Goal: Task Accomplishment & Management: Manage account settings

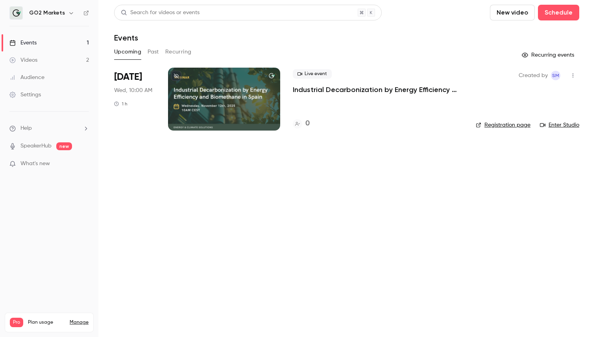
click at [319, 89] on p "Industrial Decarbonization by Energy Efficiency and Biomethane in [GEOGRAPHIC_D…" at bounding box center [378, 89] width 170 height 9
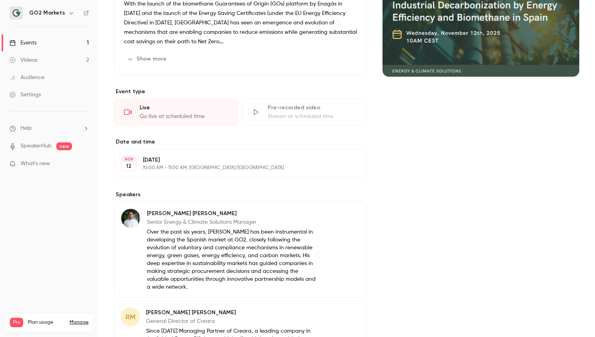
scroll to position [26, 0]
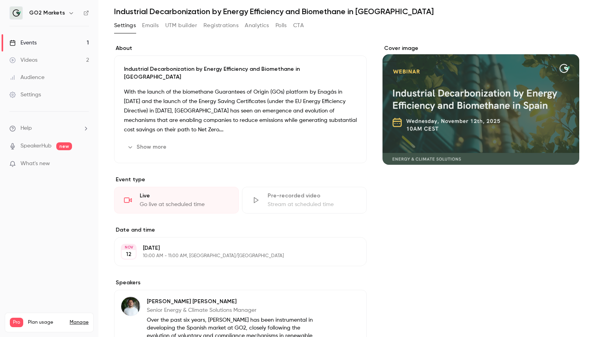
click at [151, 27] on button "Emails" at bounding box center [150, 25] width 17 height 13
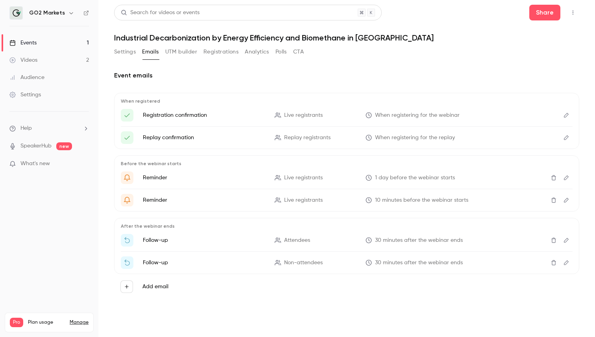
click at [186, 51] on button "UTM builder" at bounding box center [181, 52] width 32 height 13
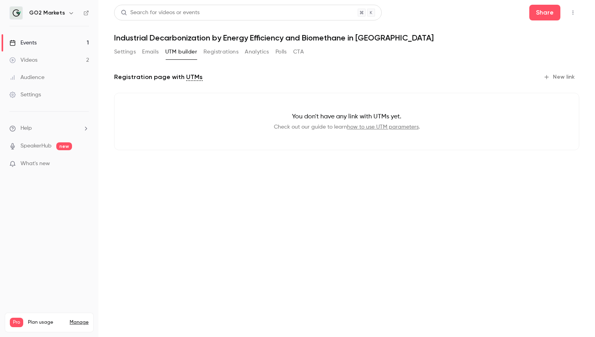
click at [227, 55] on button "Registrations" at bounding box center [220, 52] width 35 height 13
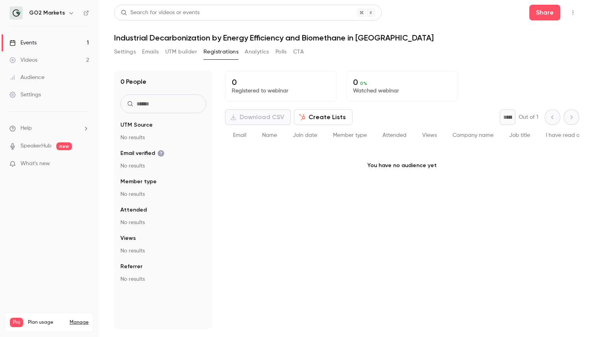
click at [256, 50] on button "Analytics" at bounding box center [257, 52] width 24 height 13
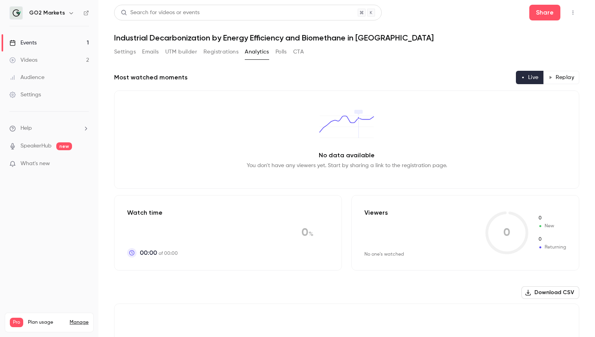
click at [121, 50] on button "Settings" at bounding box center [125, 52] width 22 height 13
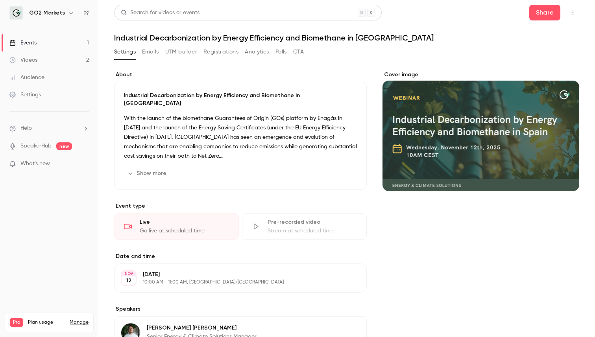
click at [286, 53] on button "Polls" at bounding box center [280, 52] width 11 height 13
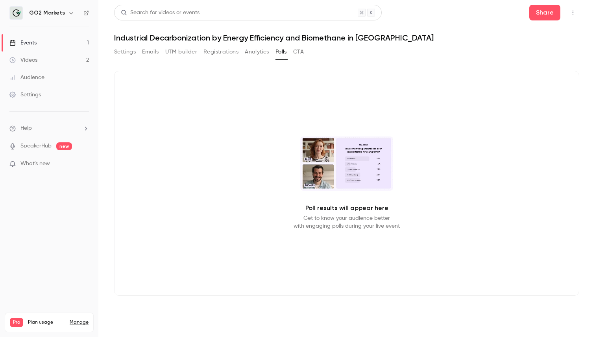
click at [260, 52] on button "Analytics" at bounding box center [257, 52] width 24 height 13
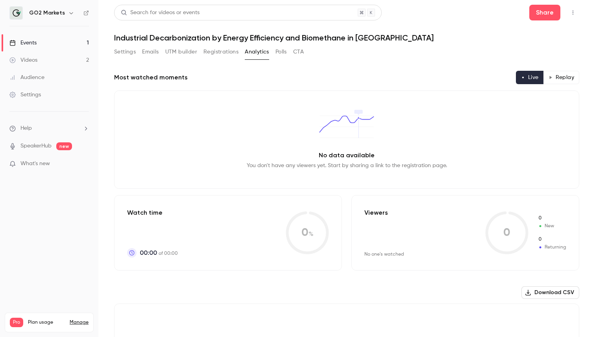
click at [219, 54] on button "Registrations" at bounding box center [220, 52] width 35 height 13
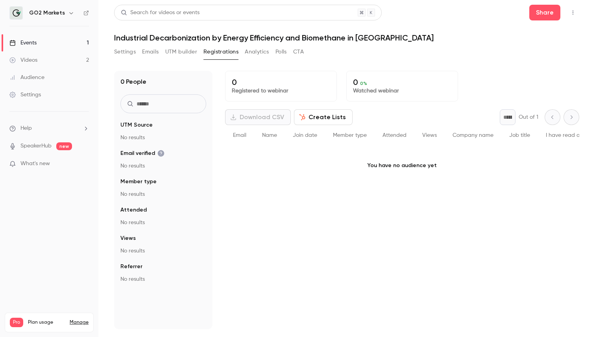
click at [177, 55] on button "UTM builder" at bounding box center [181, 52] width 32 height 13
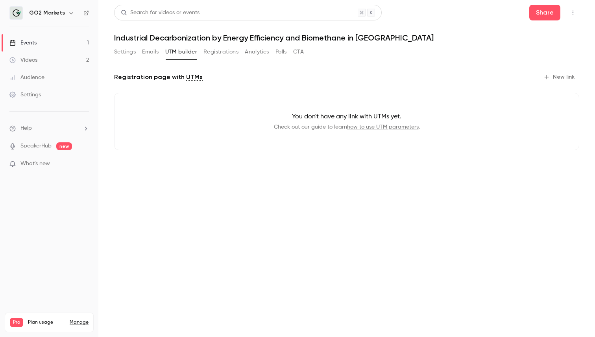
click at [142, 54] on div "Settings Emails UTM builder Registrations Analytics Polls CTA" at bounding box center [209, 52] width 190 height 13
click at [146, 54] on button "Emails" at bounding box center [150, 52] width 17 height 13
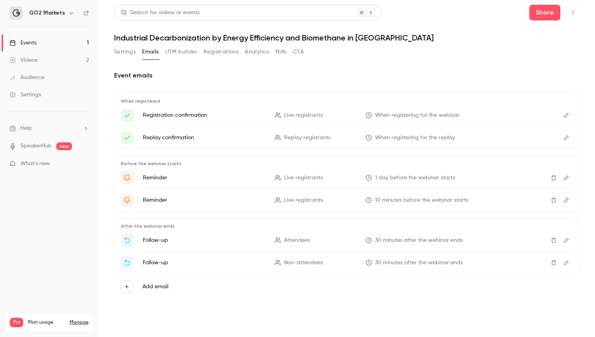
click at [135, 54] on button "Settings" at bounding box center [125, 52] width 22 height 13
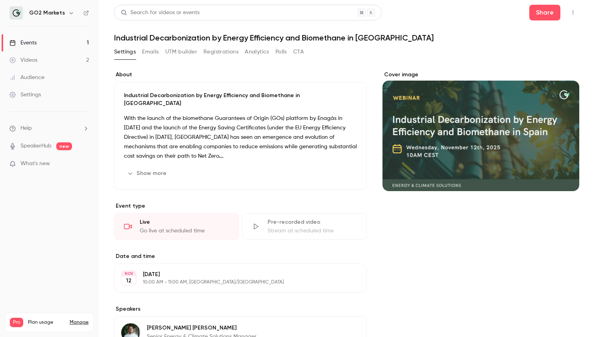
click at [43, 96] on link "Settings" at bounding box center [49, 94] width 98 height 17
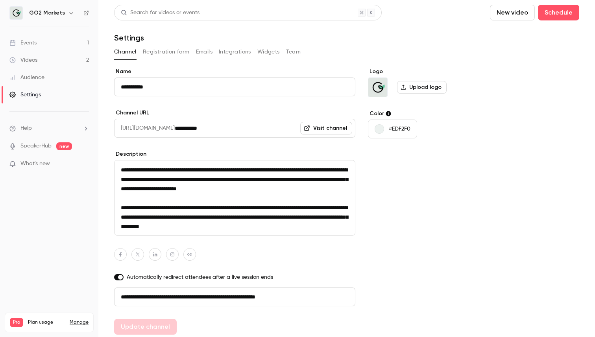
scroll to position [2, 0]
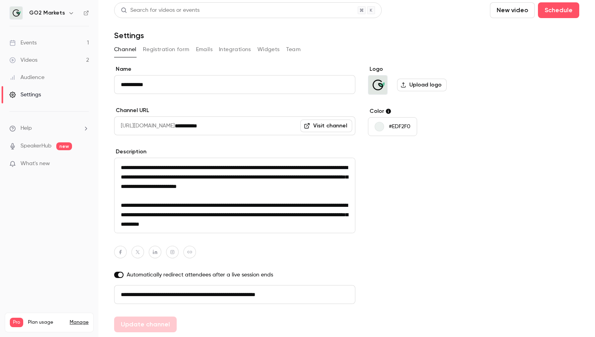
click at [291, 50] on button "Team" at bounding box center [293, 49] width 15 height 13
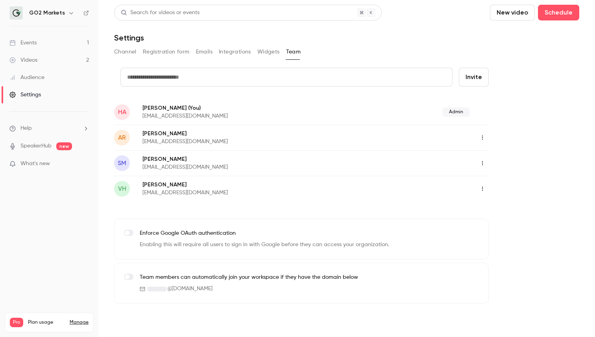
click at [394, 81] on input "text" at bounding box center [286, 77] width 332 height 19
type input "**********"
click at [474, 80] on button "Invite" at bounding box center [474, 77] width 30 height 19
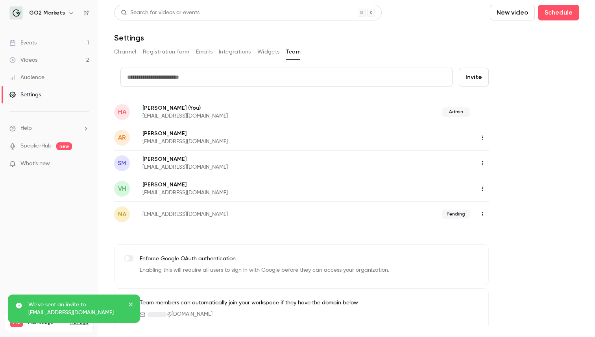
click at [30, 41] on div "Events" at bounding box center [22, 43] width 27 height 8
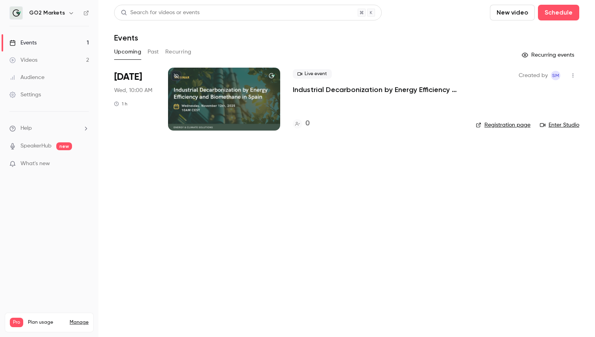
click at [573, 74] on icon "button" at bounding box center [572, 76] width 1 height 4
click at [446, 97] on div at bounding box center [297, 168] width 595 height 337
click at [440, 88] on p "Industrial Decarbonization by Energy Efficiency and Biomethane in [GEOGRAPHIC_D…" at bounding box center [378, 89] width 170 height 9
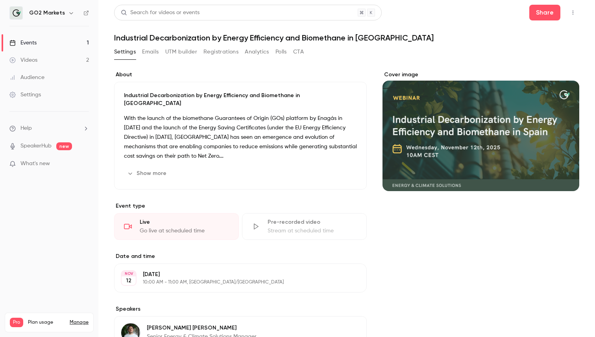
click at [150, 51] on button "Emails" at bounding box center [150, 52] width 17 height 13
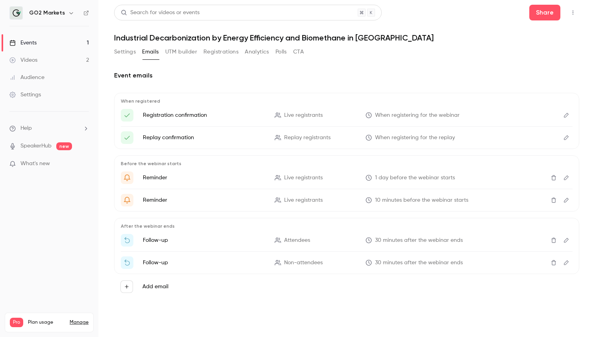
click at [178, 51] on button "UTM builder" at bounding box center [181, 52] width 32 height 13
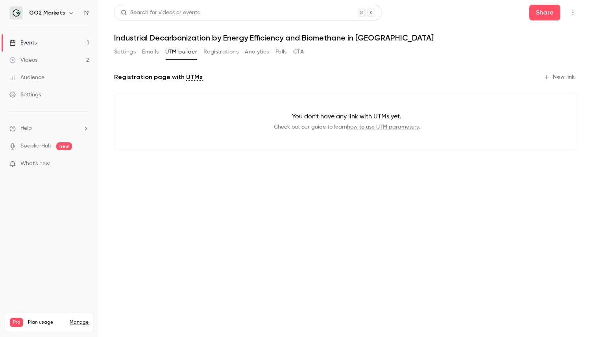
click at [220, 52] on button "Registrations" at bounding box center [220, 52] width 35 height 13
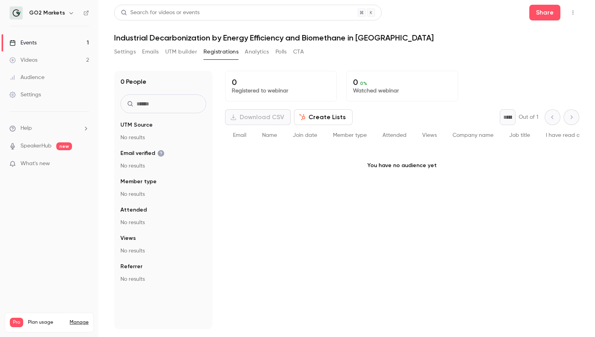
click at [48, 77] on link "Audience" at bounding box center [49, 77] width 98 height 17
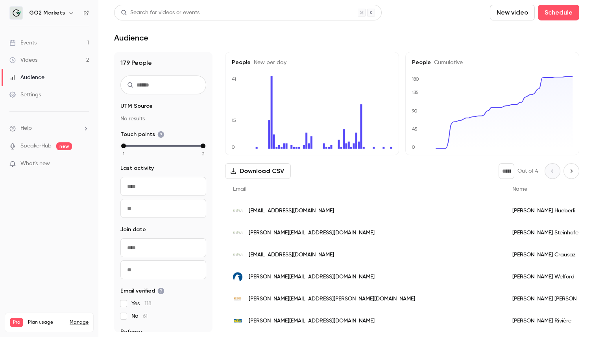
click at [48, 50] on link "Events 1" at bounding box center [49, 42] width 98 height 17
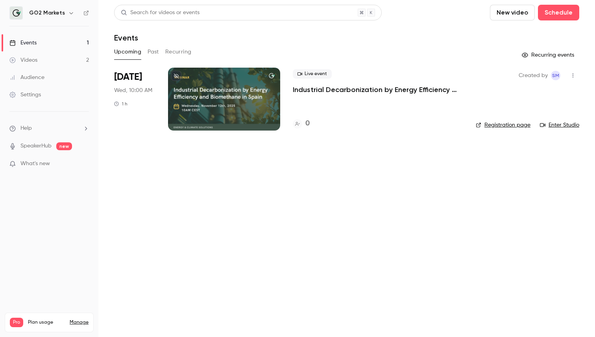
click at [63, 15] on div "GO2 Markets" at bounding box center [53, 12] width 48 height 9
click at [69, 13] on icon "button" at bounding box center [71, 13] width 4 height 2
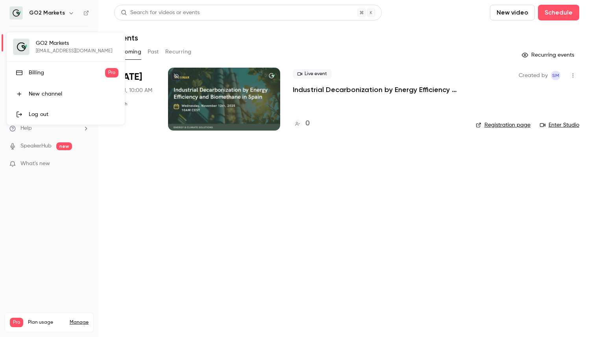
click at [68, 13] on div at bounding box center [297, 168] width 595 height 337
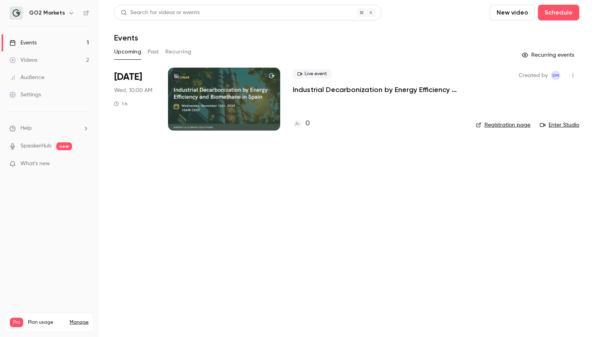
click at [247, 91] on div at bounding box center [224, 99] width 112 height 63
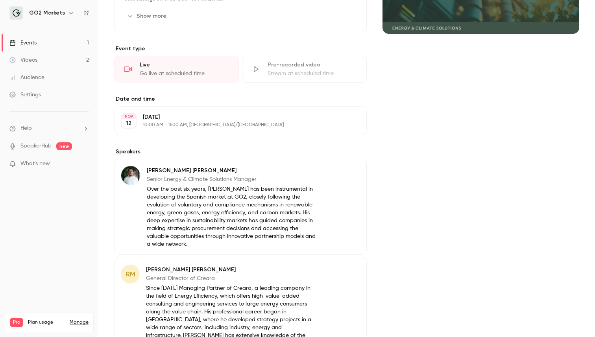
scroll to position [158, 0]
click at [49, 41] on link "Events 1" at bounding box center [49, 42] width 98 height 17
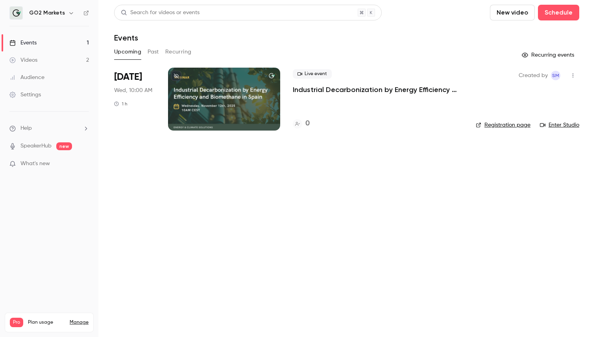
click at [52, 65] on link "Videos 2" at bounding box center [49, 60] width 98 height 17
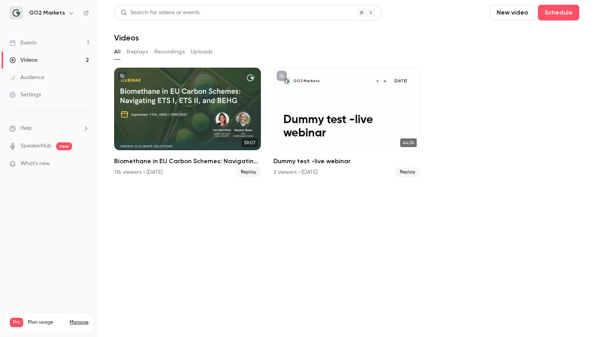
click at [69, 46] on link "Events 1" at bounding box center [49, 42] width 98 height 17
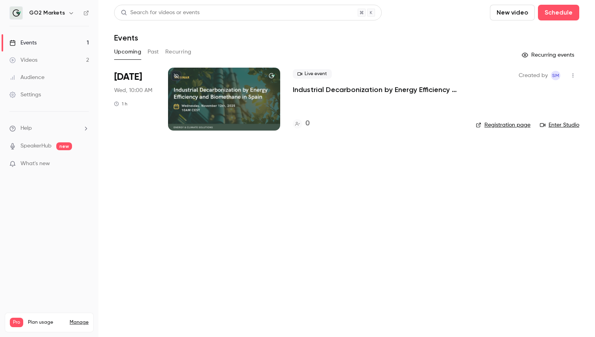
click at [147, 53] on button "Past" at bounding box center [152, 52] width 11 height 13
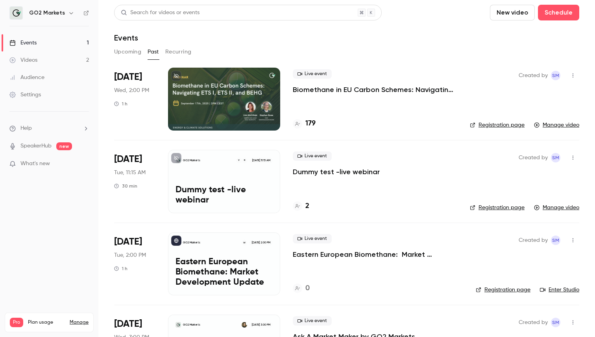
click at [136, 79] on span "[DATE]" at bounding box center [128, 77] width 28 height 13
click at [313, 116] on div "Live event Biomethane in [GEOGRAPHIC_DATA] Carbon Schemes: Navigating ETS I, ET…" at bounding box center [375, 99] width 164 height 63
click at [326, 95] on div "Live event Biomethane in [GEOGRAPHIC_DATA] Carbon Schemes: Navigating ETS I, ET…" at bounding box center [375, 99] width 164 height 63
click at [337, 82] on div "Live event Biomethane in [GEOGRAPHIC_DATA] Carbon Schemes: Navigating ETS I, ET…" at bounding box center [375, 81] width 164 height 25
click at [421, 97] on div "Live event Biomethane in [GEOGRAPHIC_DATA] Carbon Schemes: Navigating ETS I, ET…" at bounding box center [375, 99] width 164 height 63
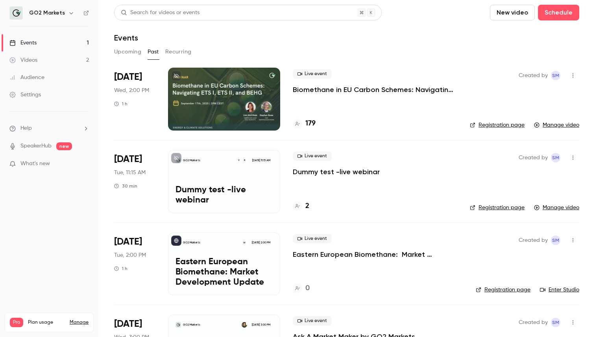
click at [574, 75] on icon "button" at bounding box center [573, 76] width 6 height 6
click at [375, 88] on div at bounding box center [297, 168] width 595 height 337
click at [125, 83] on span "[DATE]" at bounding box center [128, 77] width 28 height 13
click at [147, 70] on div "[DATE] Wed, 2:00 PM 1 h" at bounding box center [134, 99] width 41 height 63
click at [199, 88] on div at bounding box center [224, 99] width 112 height 63
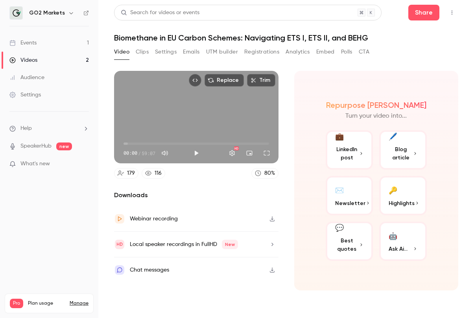
click at [360, 148] on p "LinkedIn post" at bounding box center [349, 153] width 29 height 17
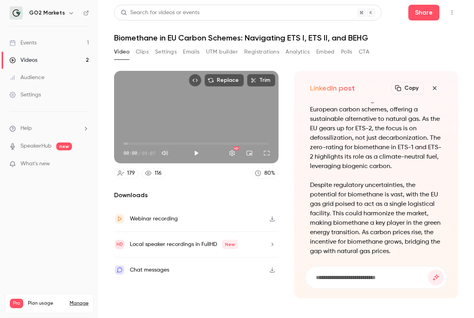
scroll to position [-44, 0]
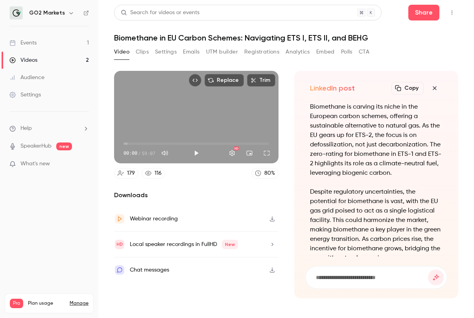
click at [443, 90] on div "LinkedIn post Copy Turn your video into... Biomethane is carving its niche in t…" at bounding box center [376, 184] width 164 height 227
click at [431, 89] on icon "button" at bounding box center [434, 88] width 9 height 6
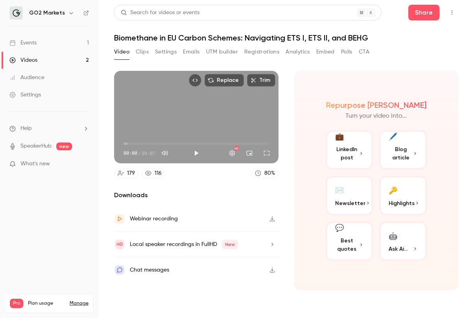
click at [408, 151] on span "Blog article" at bounding box center [401, 153] width 24 height 17
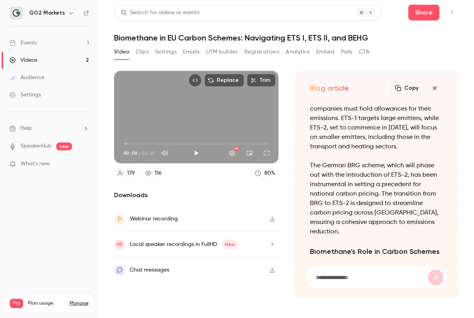
scroll to position [0, 0]
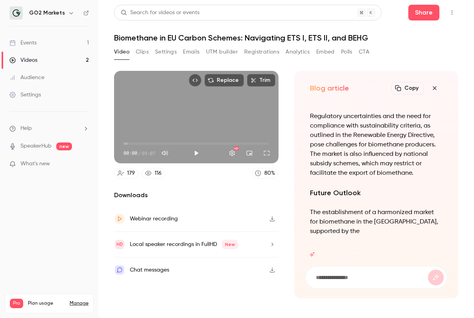
click at [435, 94] on button "button" at bounding box center [435, 88] width 16 height 16
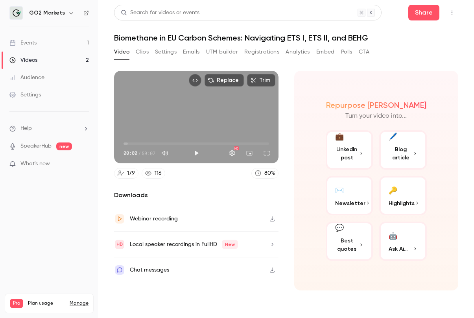
click at [351, 236] on button "💬 Best quotes" at bounding box center [350, 240] width 48 height 39
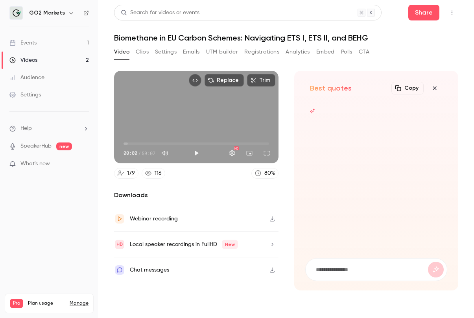
click at [435, 91] on button "button" at bounding box center [435, 88] width 16 height 16
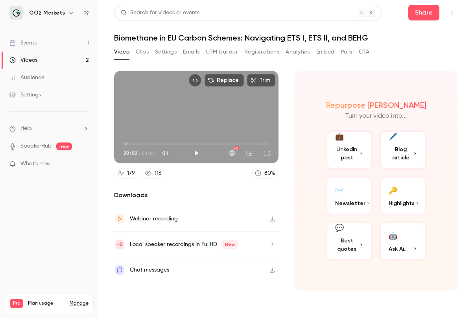
click at [139, 52] on button "Clips" at bounding box center [142, 52] width 13 height 13
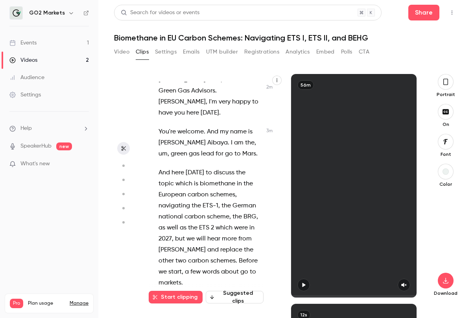
scroll to position [48, 0]
click at [244, 293] on button "Suggested clips" at bounding box center [235, 297] width 58 height 13
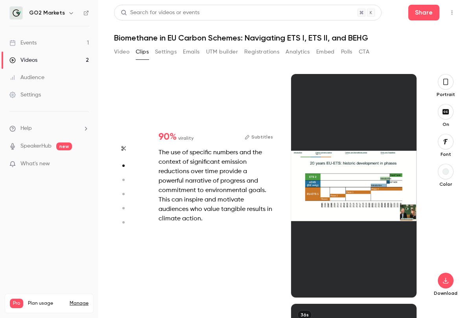
scroll to position [0, 0]
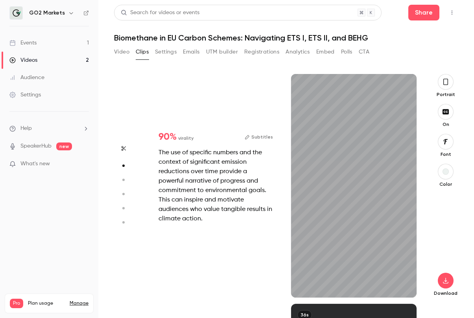
type input "*"
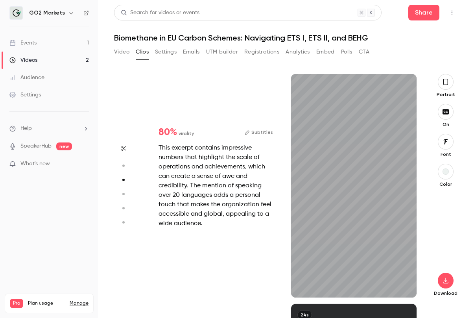
scroll to position [459, 0]
type input "****"
click at [450, 11] on icon "Top Bar Actions" at bounding box center [452, 13] width 6 height 6
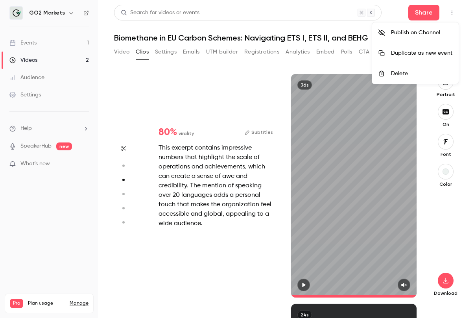
click at [203, 85] on div at bounding box center [237, 159] width 474 height 318
click at [39, 94] on div "Settings" at bounding box center [24, 95] width 31 height 8
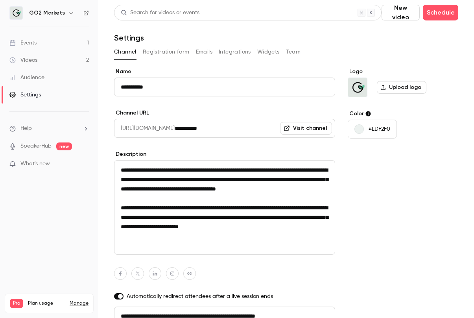
scroll to position [7, 0]
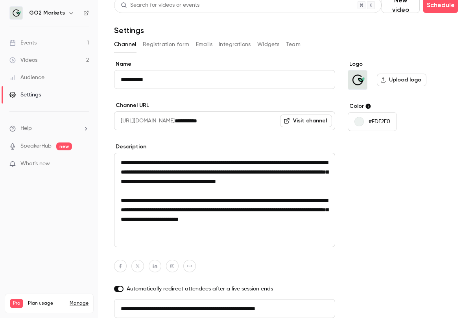
click at [293, 42] on button "Team" at bounding box center [293, 44] width 15 height 13
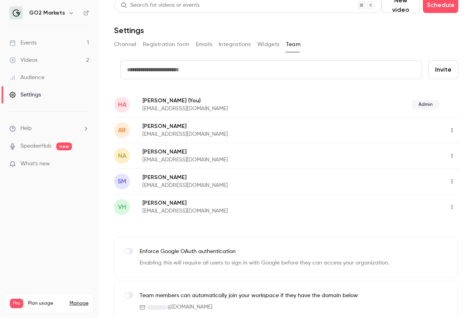
click at [359, 68] on input "text" at bounding box center [271, 69] width 302 height 19
type input "**********"
click at [444, 66] on button "Invite" at bounding box center [443, 69] width 30 height 19
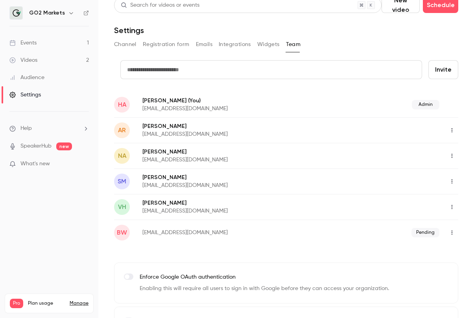
click at [21, 31] on ul "Events 1 Videos 2 Audience Settings" at bounding box center [49, 68] width 98 height 85
click at [19, 40] on div "Events" at bounding box center [22, 43] width 27 height 8
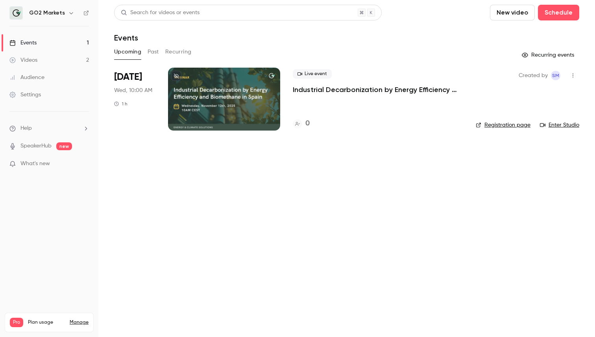
click at [44, 66] on link "Videos 2" at bounding box center [49, 60] width 98 height 17
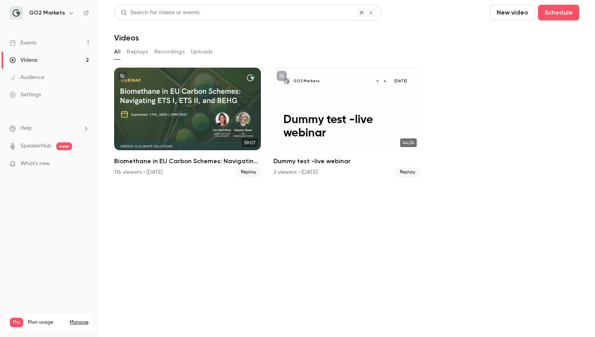
click at [45, 48] on link "Events 1" at bounding box center [49, 42] width 98 height 17
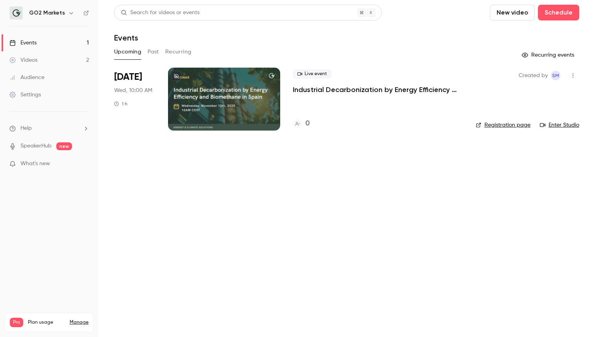
click at [151, 54] on button "Past" at bounding box center [152, 52] width 11 height 13
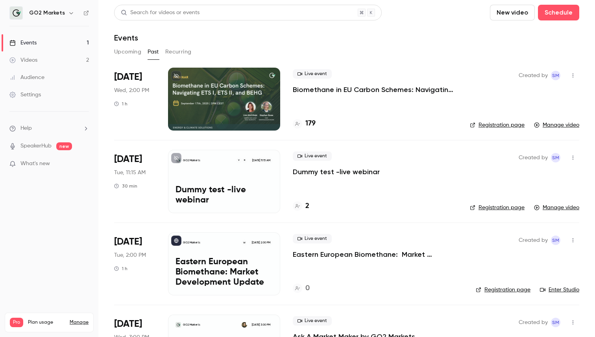
click at [175, 87] on div at bounding box center [224, 99] width 112 height 63
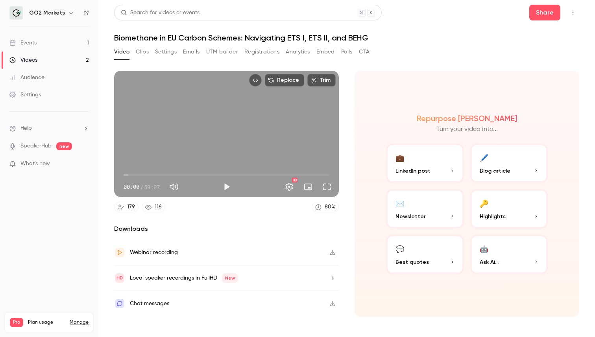
click at [181, 53] on div "Video Clips Settings Emails UTM builder Registrations Analytics Embed Polls CTA" at bounding box center [241, 52] width 255 height 13
click at [191, 53] on button "Emails" at bounding box center [191, 52] width 17 height 13
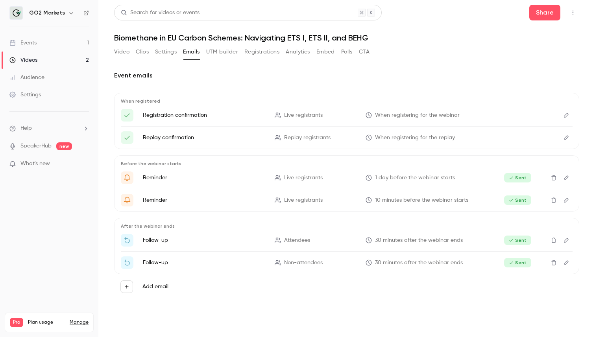
click at [562, 239] on button "Edit" at bounding box center [566, 240] width 13 height 13
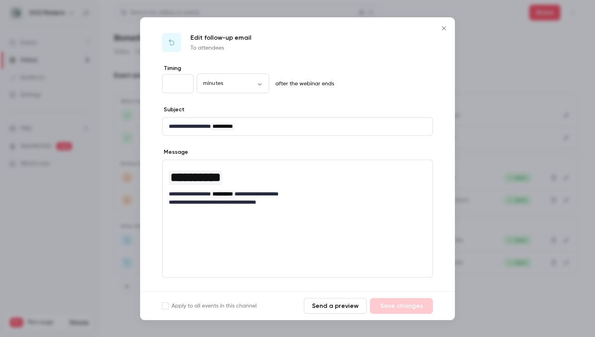
click at [446, 26] on icon "Close" at bounding box center [443, 28] width 9 height 6
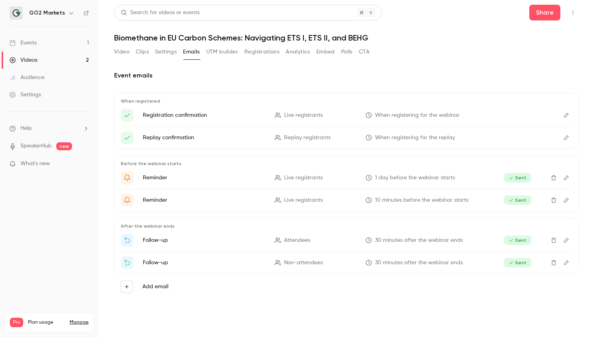
click at [568, 264] on icon "Edit" at bounding box center [566, 263] width 6 height 6
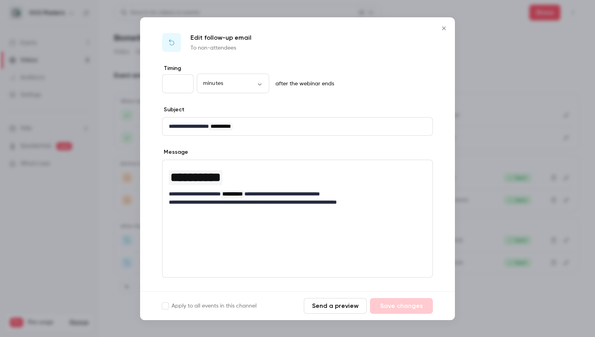
scroll to position [57, 0]
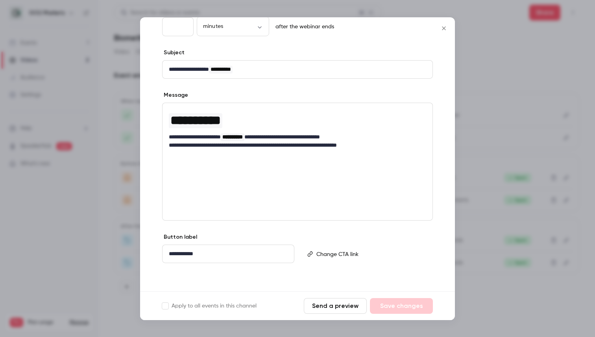
click at [444, 27] on icon "Close" at bounding box center [444, 28] width 4 height 4
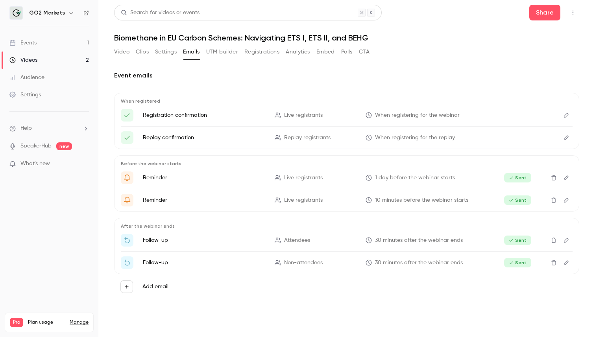
click at [148, 240] on p "Follow-up" at bounding box center [204, 240] width 122 height 8
click at [566, 239] on icon "Edit" at bounding box center [566, 241] width 6 height 6
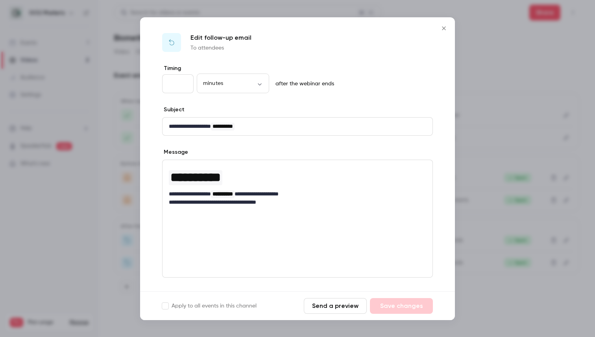
click at [347, 307] on button "Send a preview" at bounding box center [335, 306] width 63 height 16
click at [439, 28] on icon "Close" at bounding box center [443, 28] width 9 height 6
